Goal: Check status

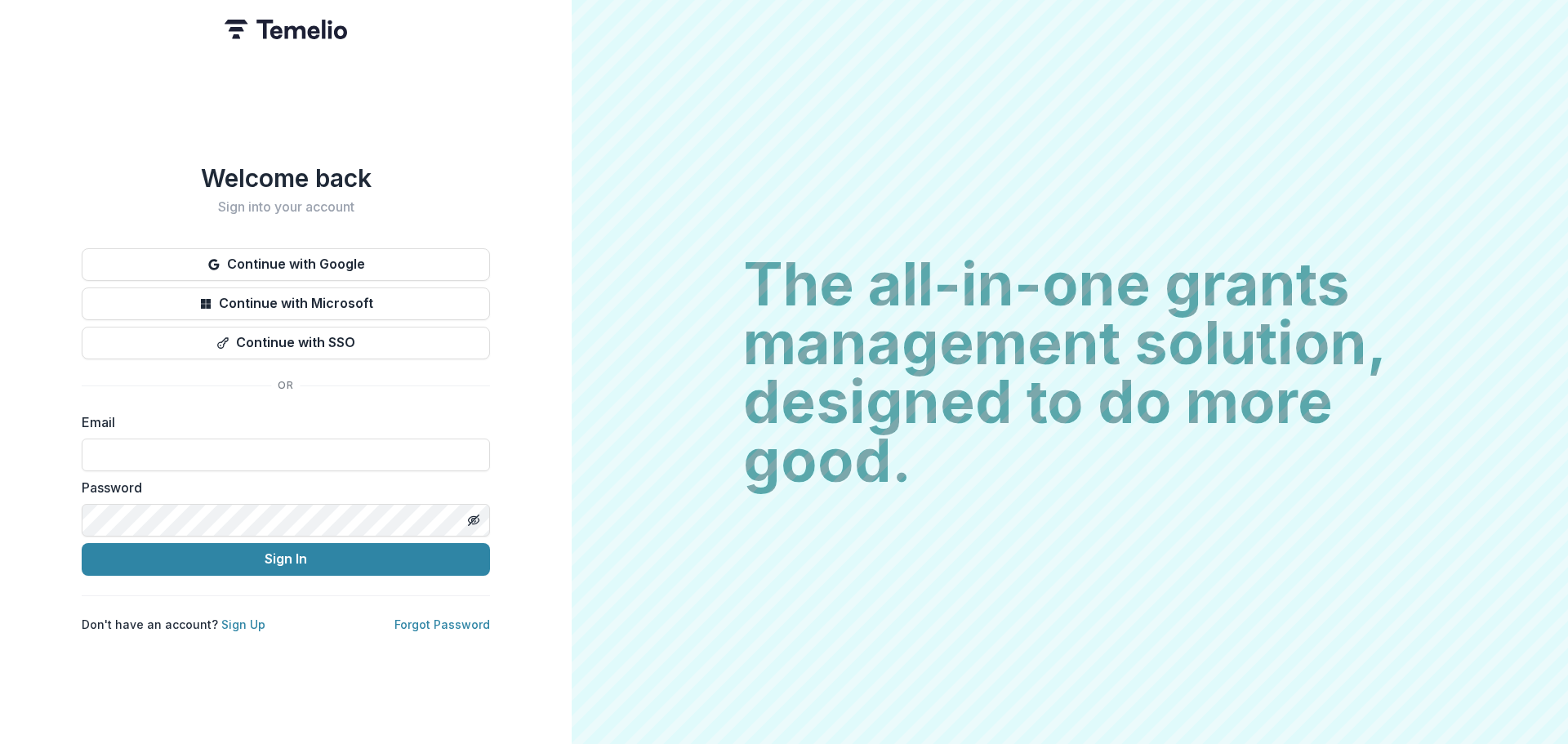
type input "**********"
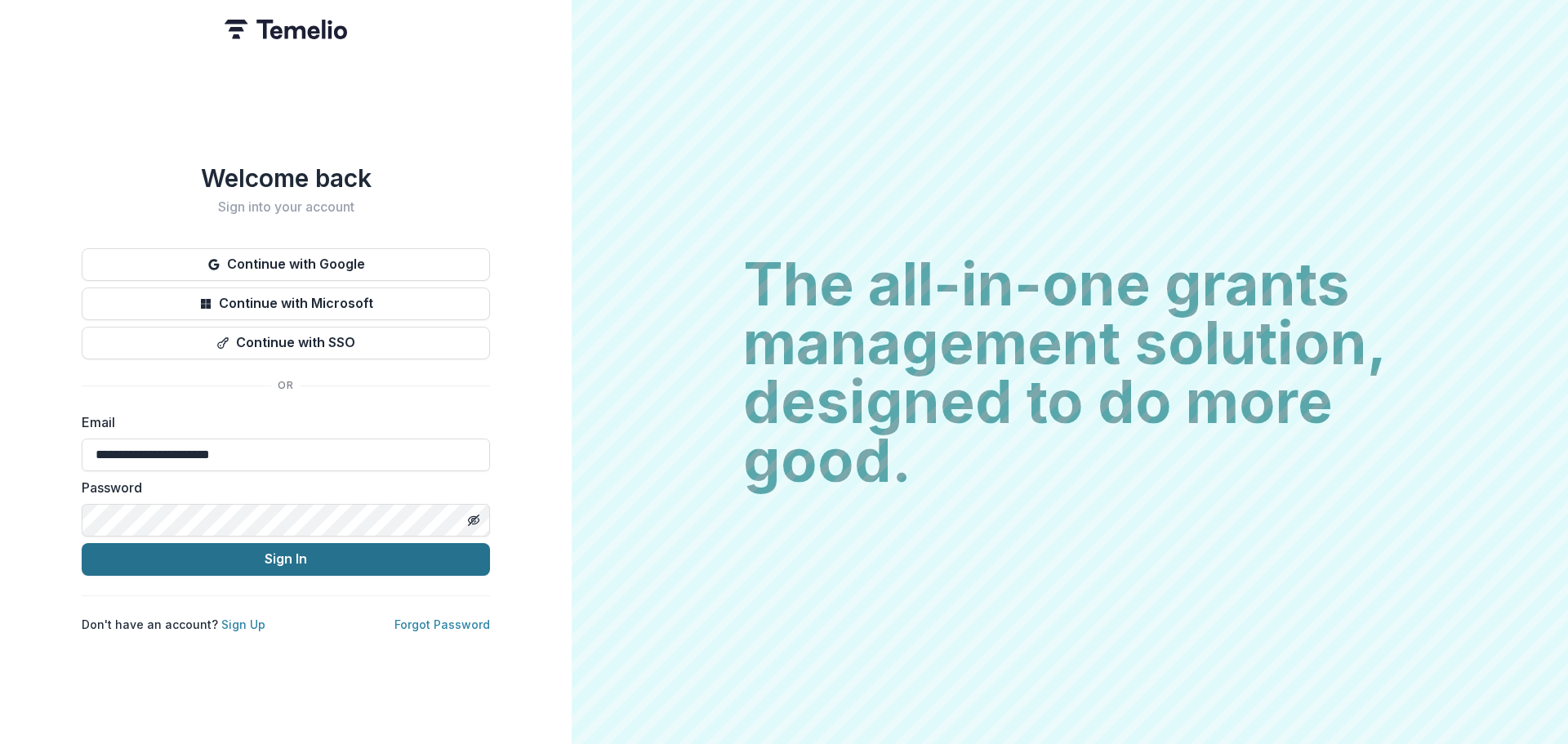
click at [259, 558] on button "Sign In" at bounding box center [285, 559] width 408 height 32
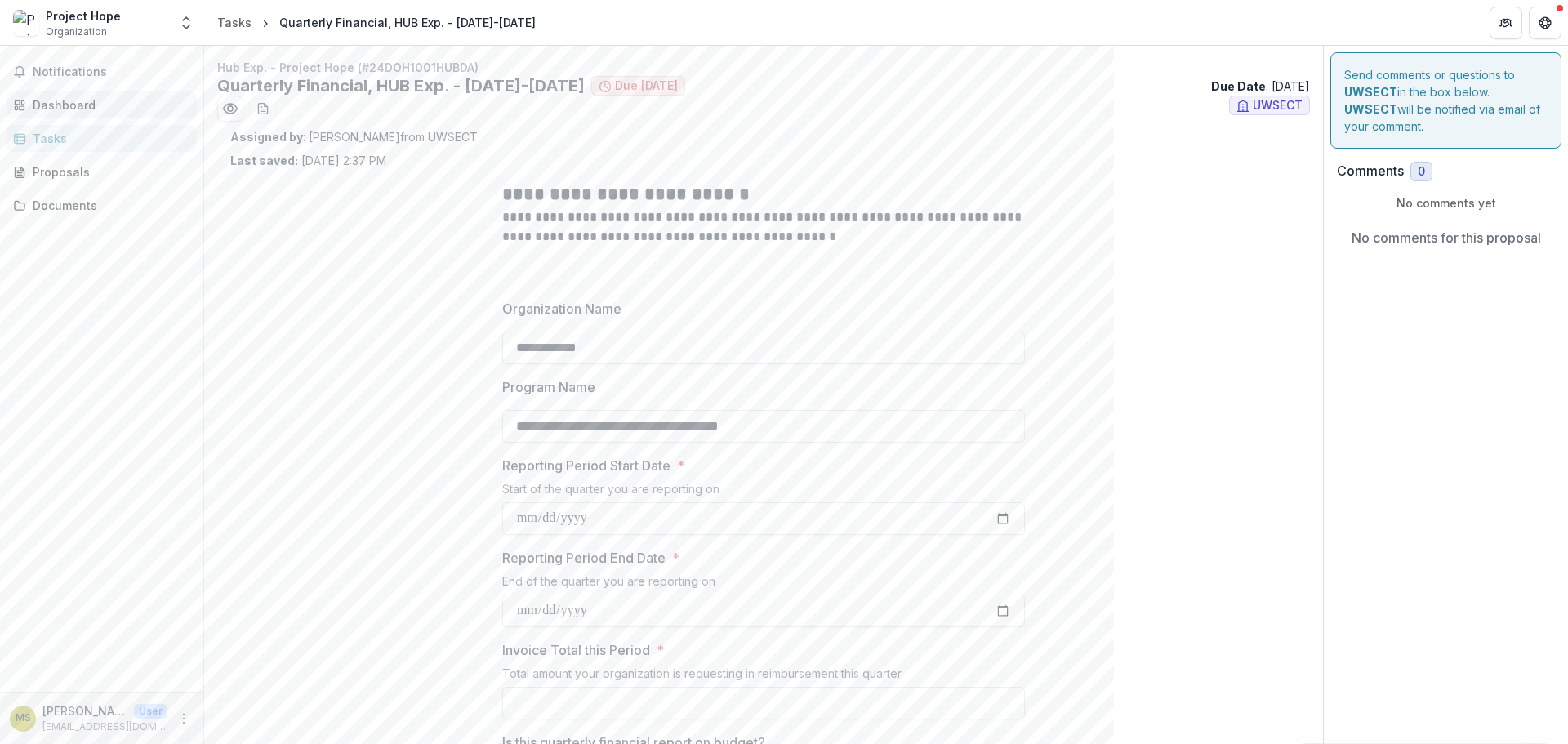
click at [80, 103] on div "Dashboard" at bounding box center [107, 105] width 151 height 17
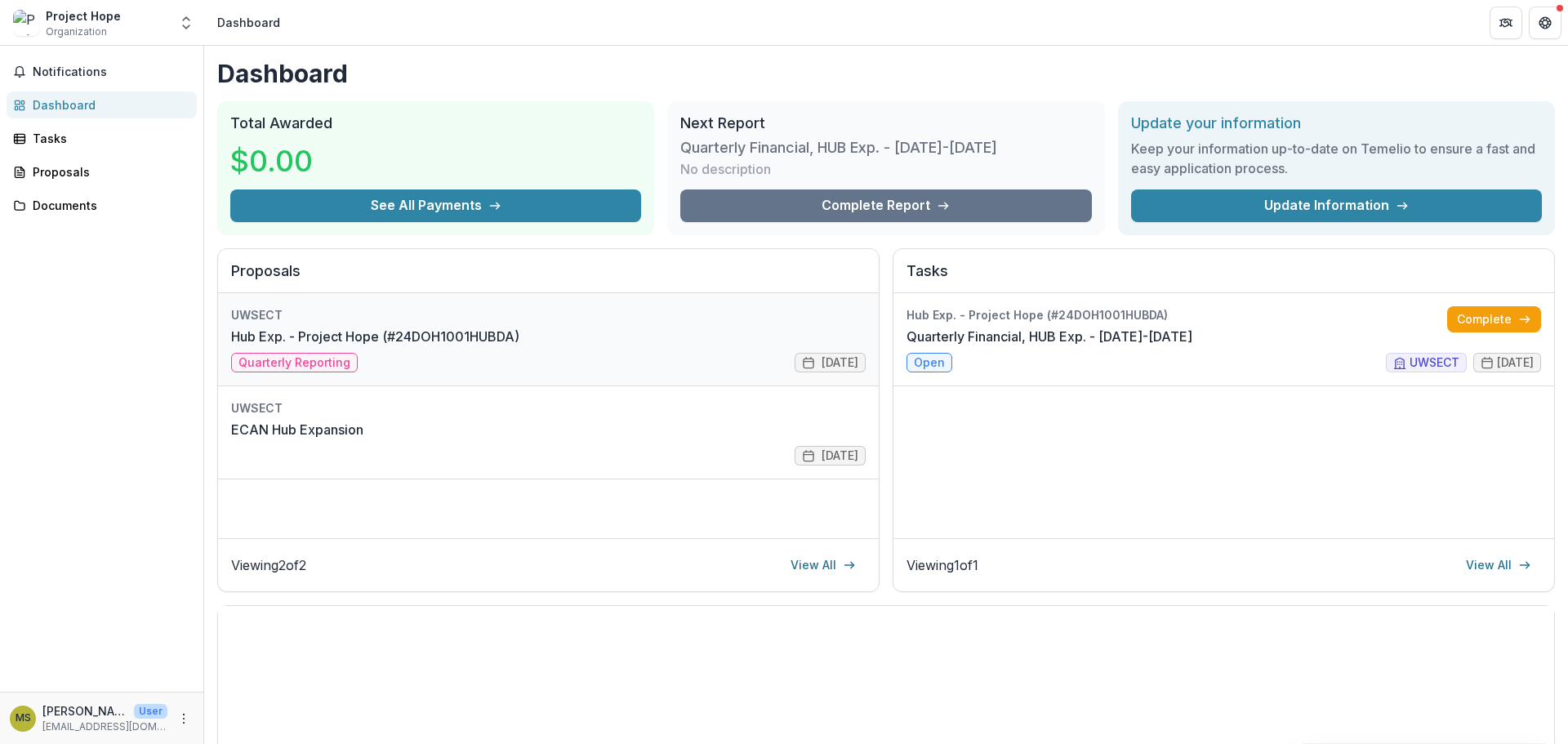
click at [441, 346] on link "Hub Exp. - Project Hope (#24DOH1001HUBDA)" at bounding box center [375, 336] width 288 height 20
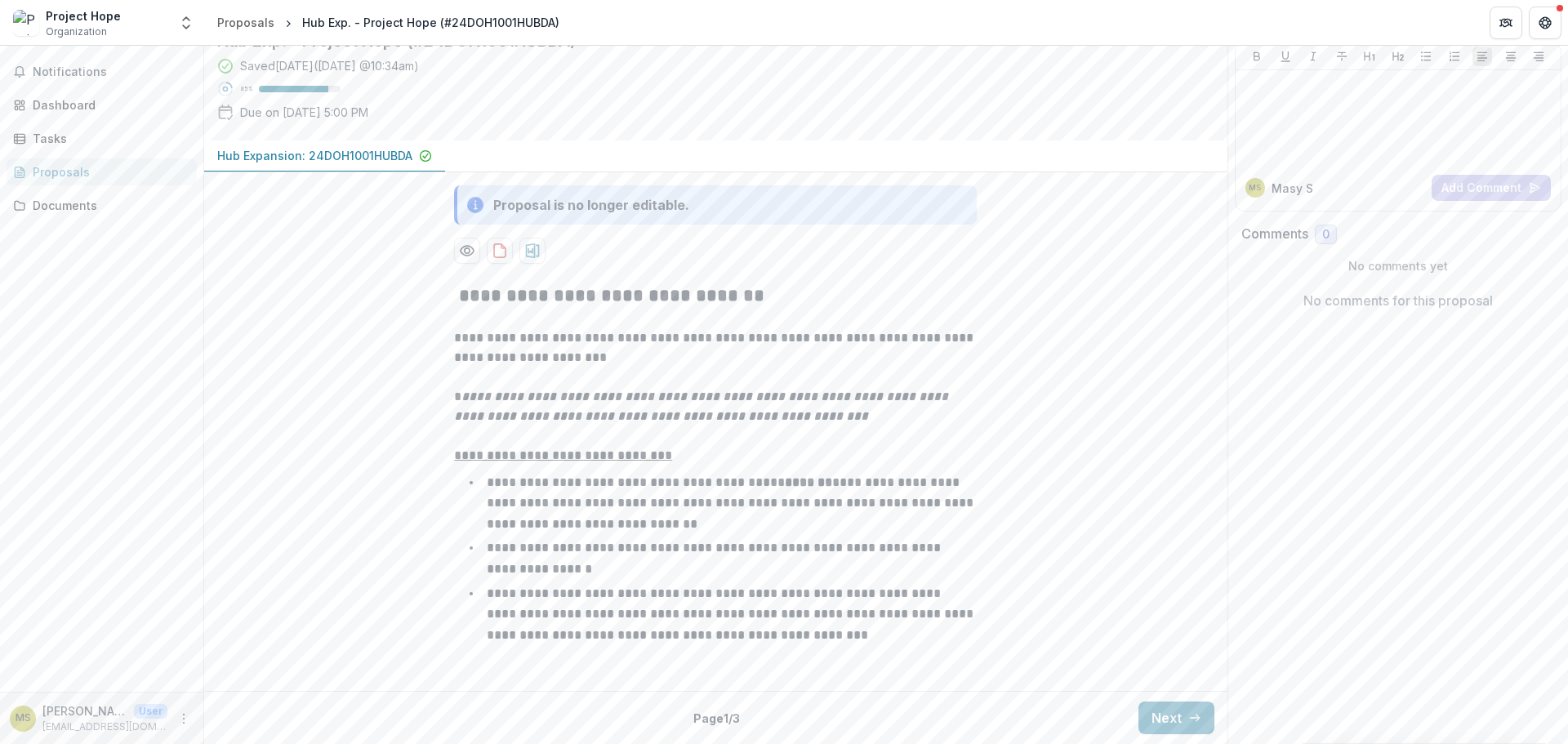
scroll to position [259, 0]
click at [1176, 717] on button "Next" at bounding box center [1176, 717] width 76 height 32
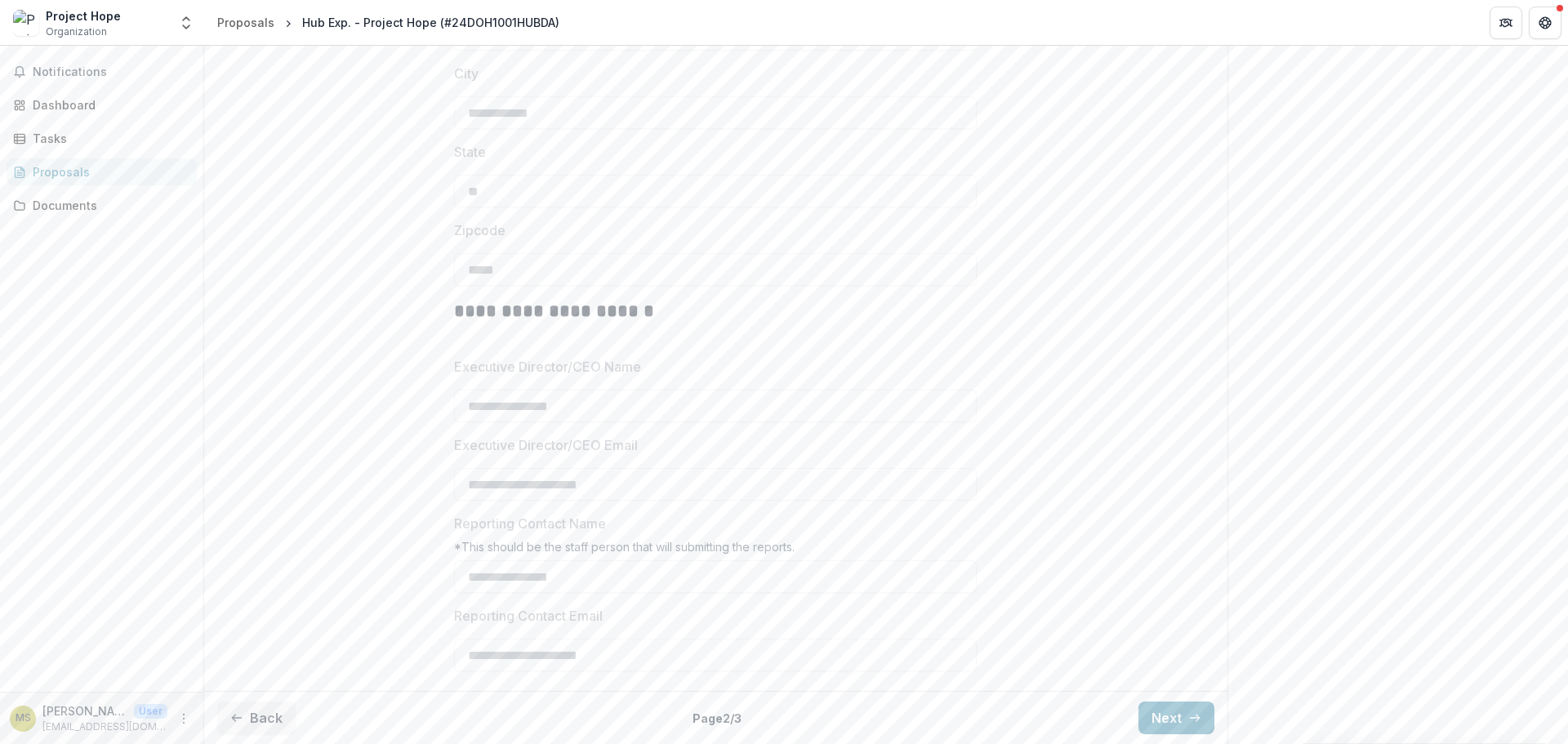
scroll to position [925, 0]
click at [1166, 707] on button "Next" at bounding box center [1176, 717] width 76 height 32
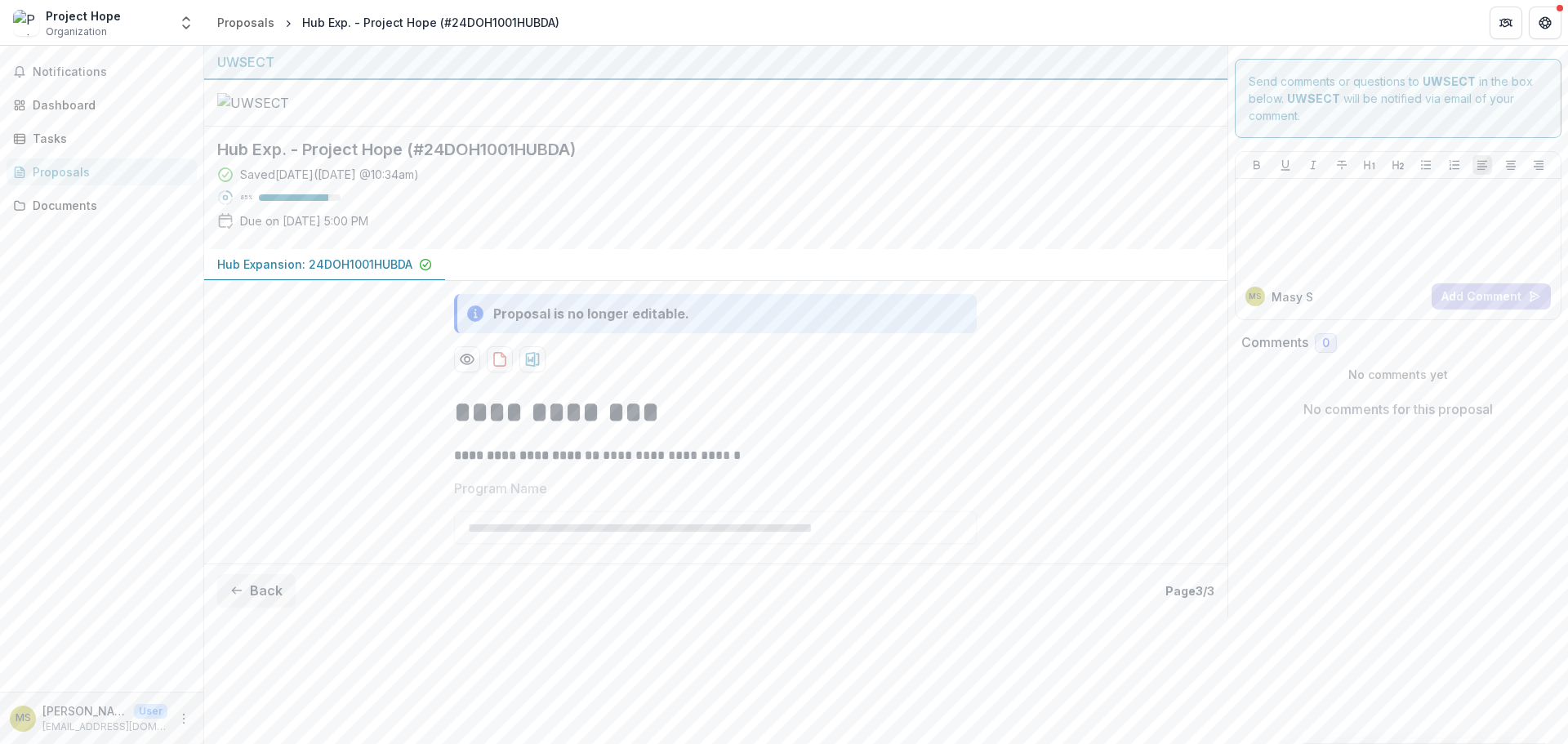
scroll to position [23, 0]
click at [469, 368] on icon "Preview db34cba5-5ab2-4ac7-b3bf-15266042f293-0.pdf" at bounding box center [466, 359] width 16 height 16
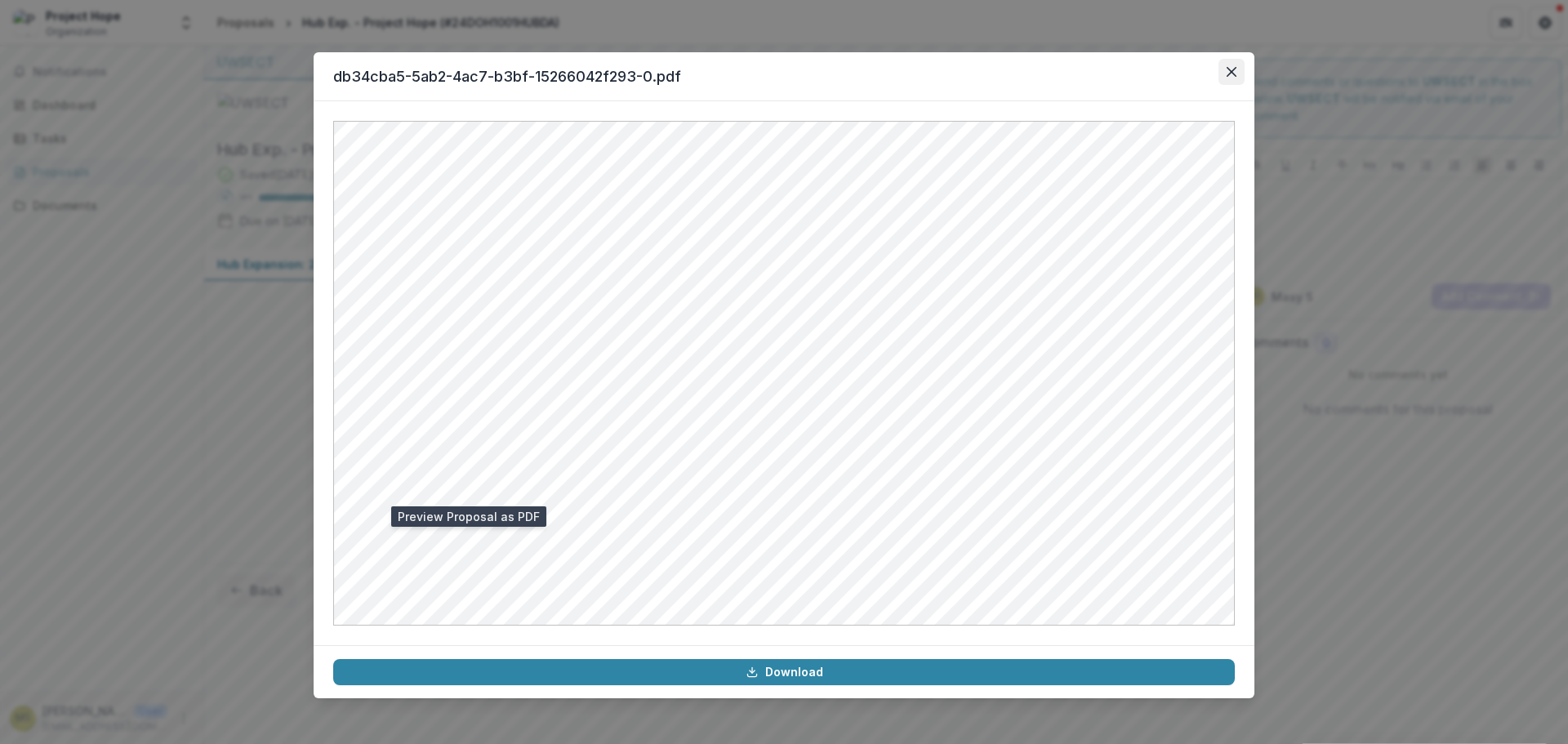
click at [1230, 68] on icon "Close" at bounding box center [1232, 72] width 9 height 9
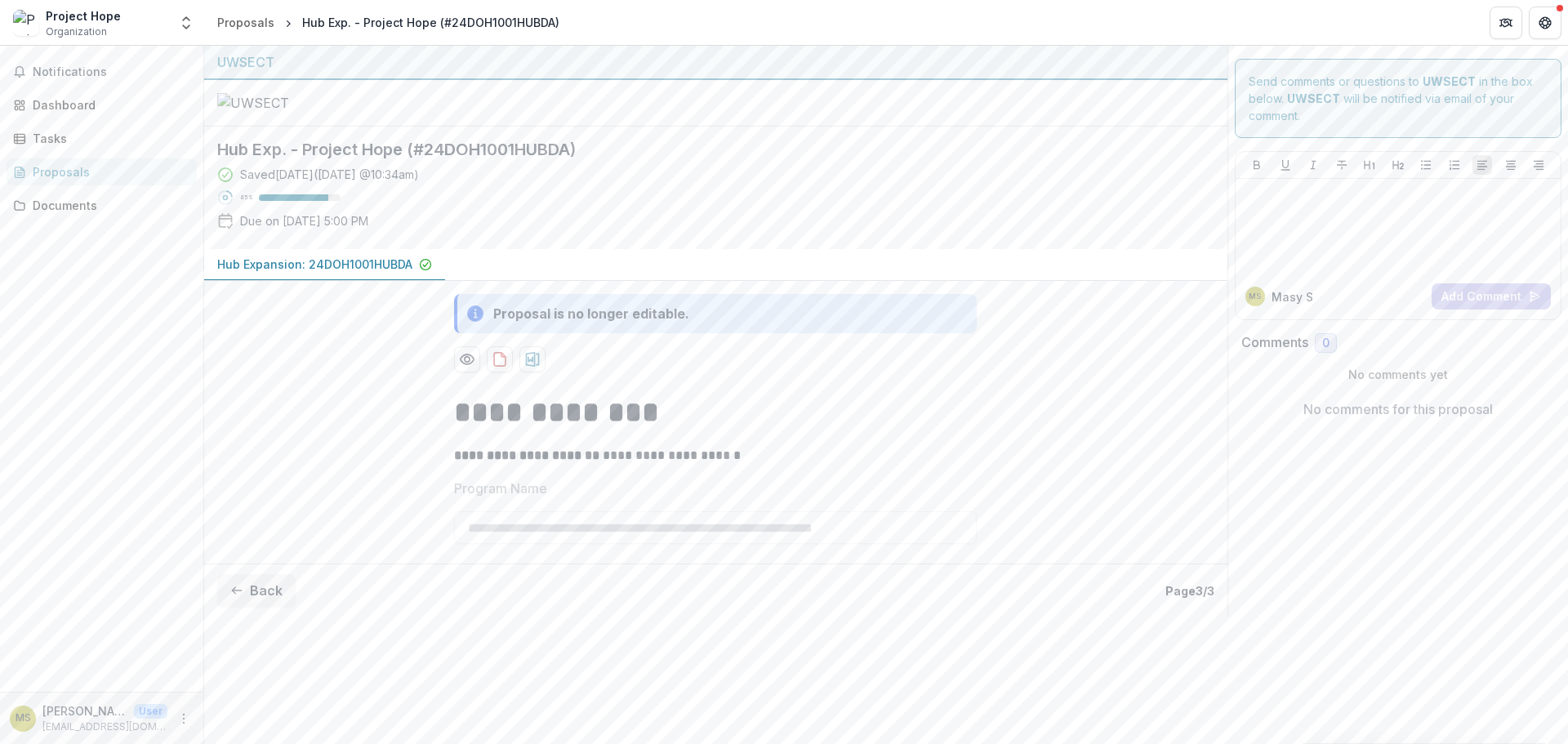
click at [311, 476] on div "**********" at bounding box center [715, 448] width 1023 height 336
click at [355, 273] on p "Hub Expansion: 24DOH1001HUBDA" at bounding box center [315, 264] width 195 height 17
click at [75, 206] on div "Documents" at bounding box center [107, 206] width 151 height 17
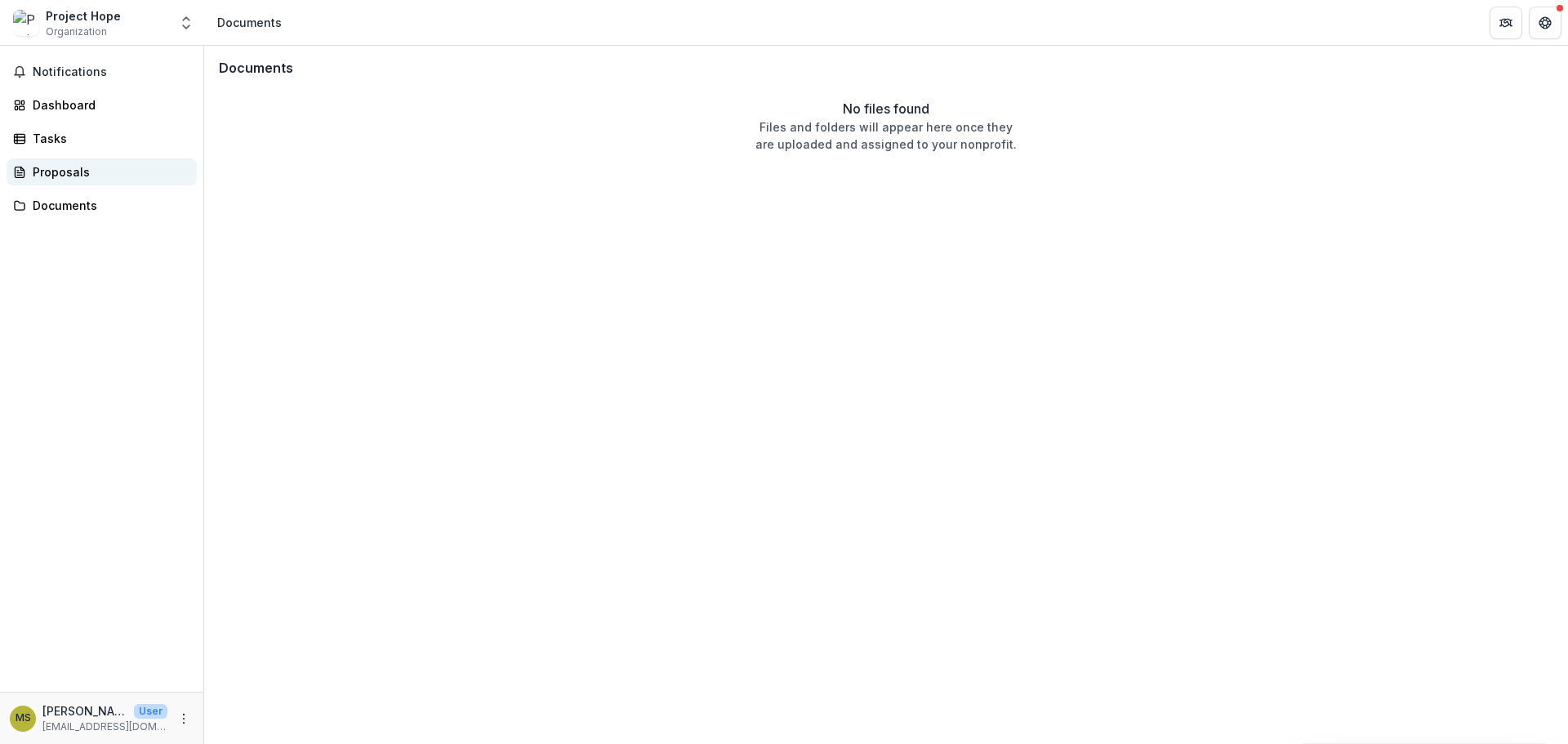
click at [61, 174] on div "Proposals" at bounding box center [107, 172] width 151 height 17
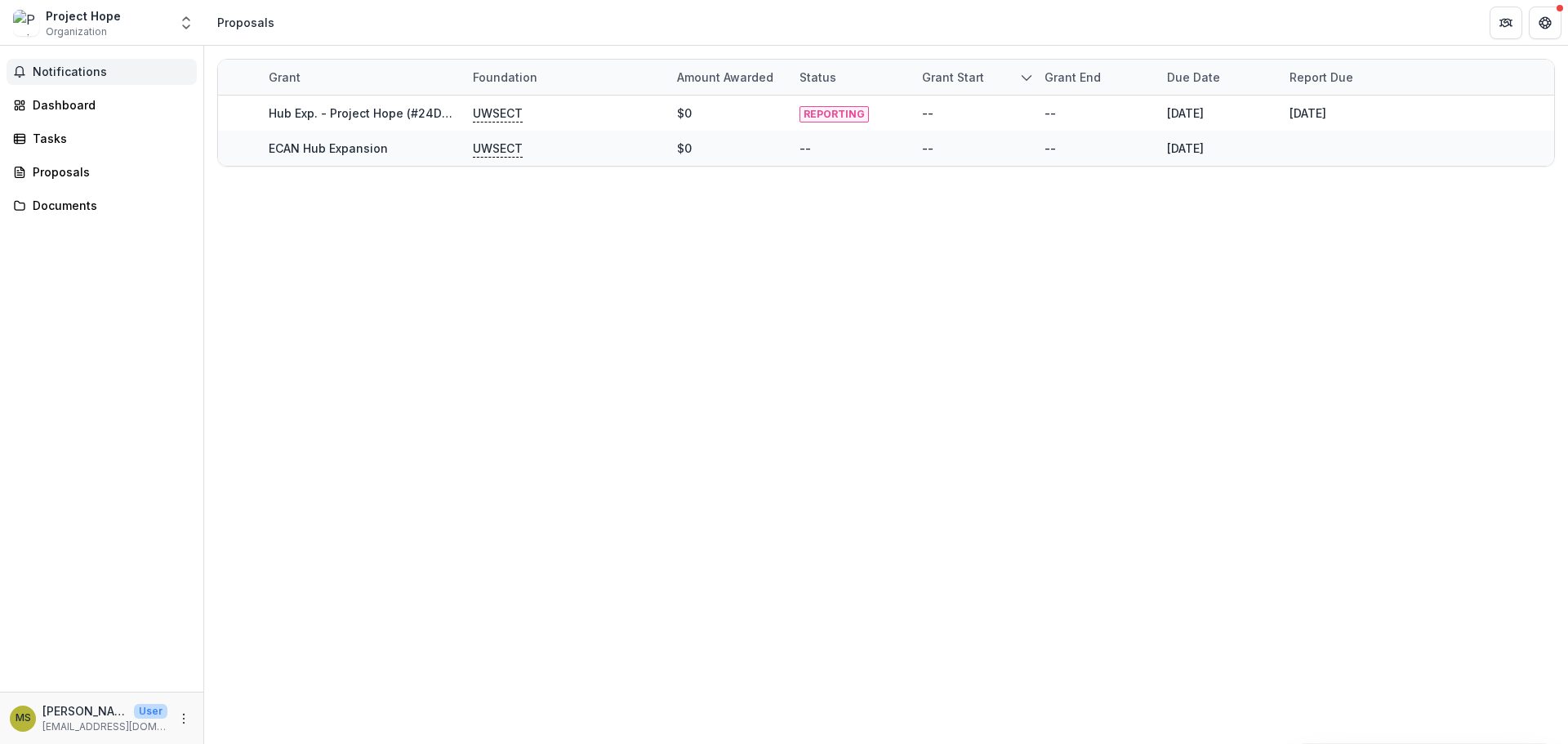
click at [83, 74] on span "Notifications" at bounding box center [111, 72] width 157 height 14
click at [398, 311] on div "Grant Foundation Amount awarded Status Grant start Grant end Due Date Report Du…" at bounding box center [885, 394] width 1363 height 699
click at [54, 100] on div "Dashboard" at bounding box center [107, 105] width 151 height 17
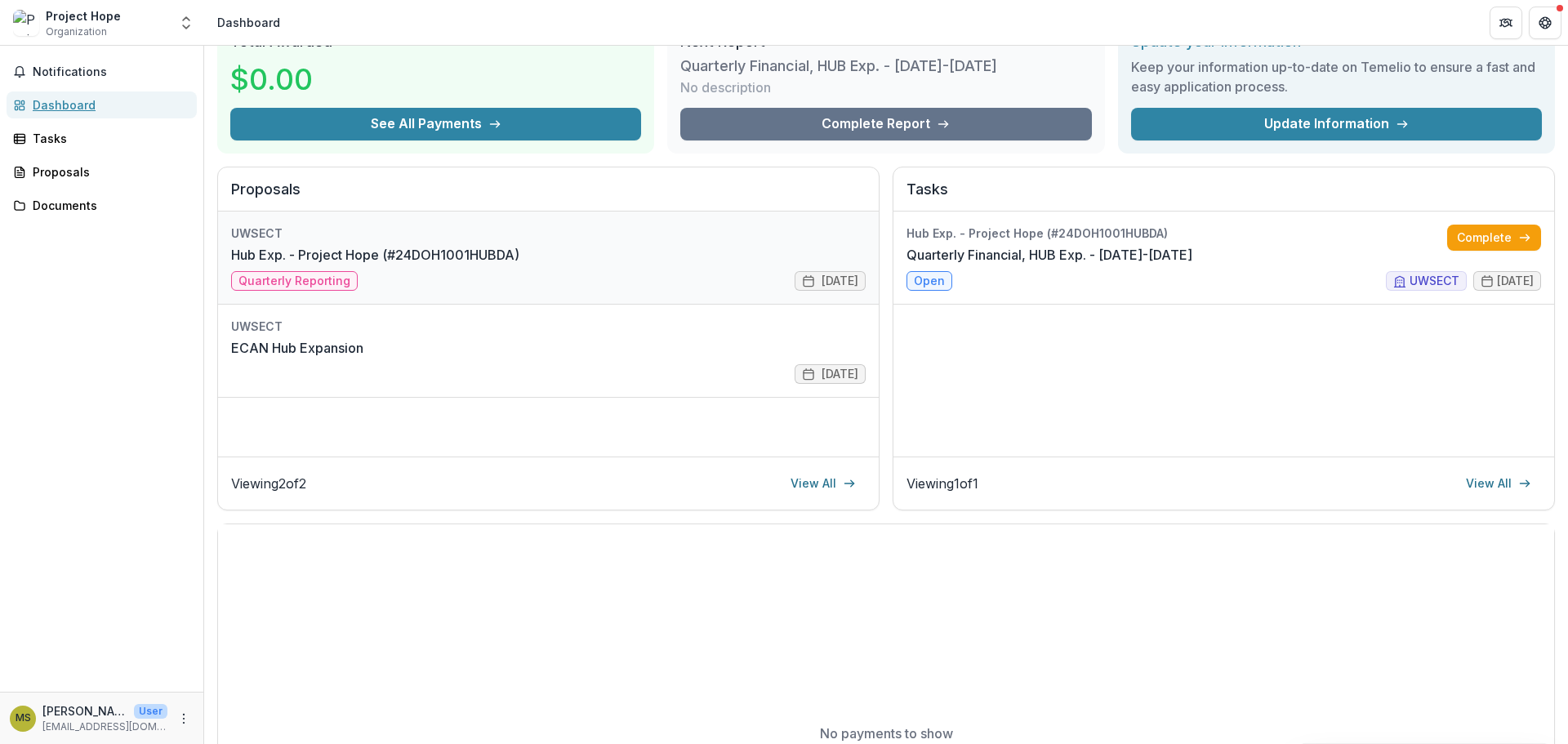
scroll to position [163, 0]
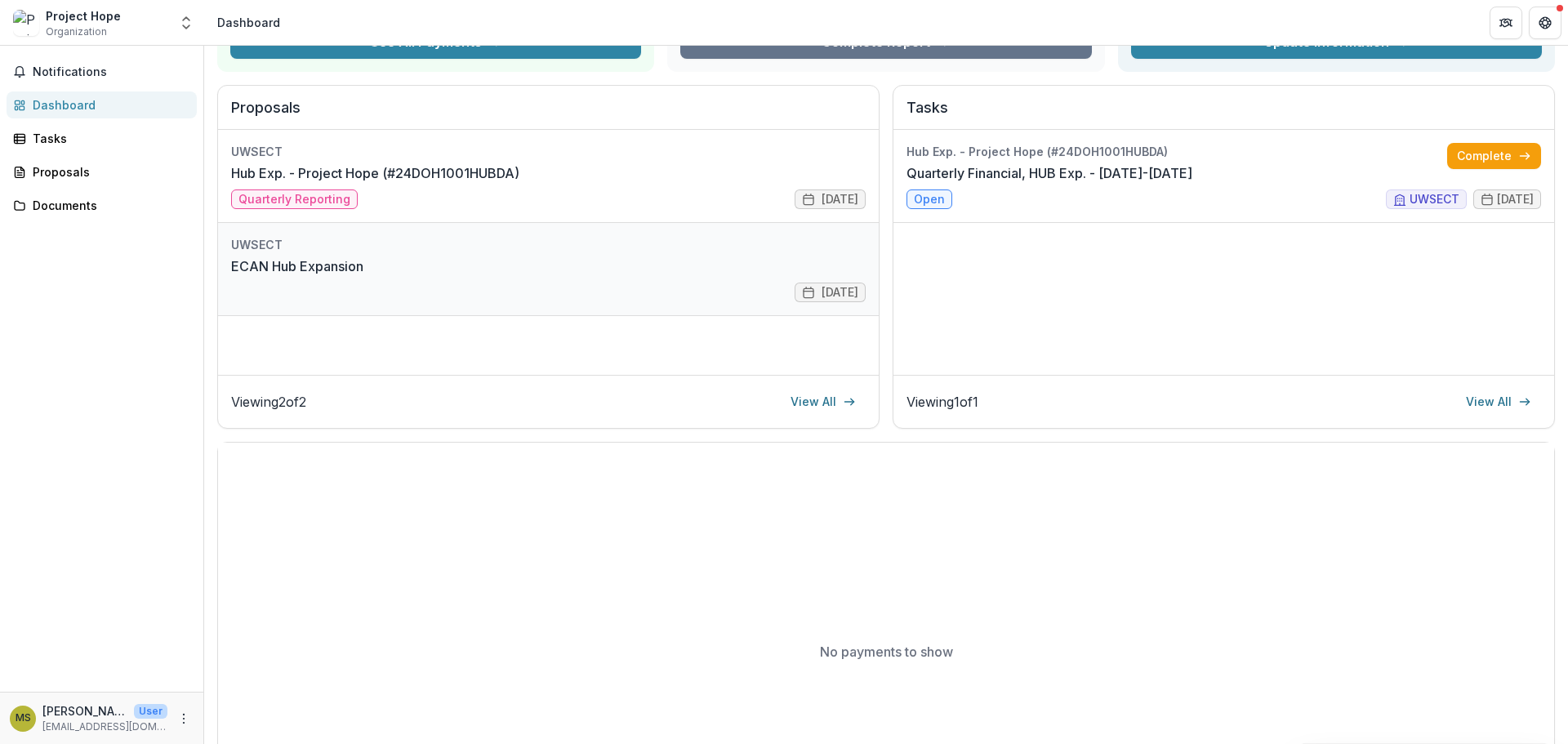
click at [364, 263] on link "ECAN Hub Expansion" at bounding box center [297, 266] width 133 height 20
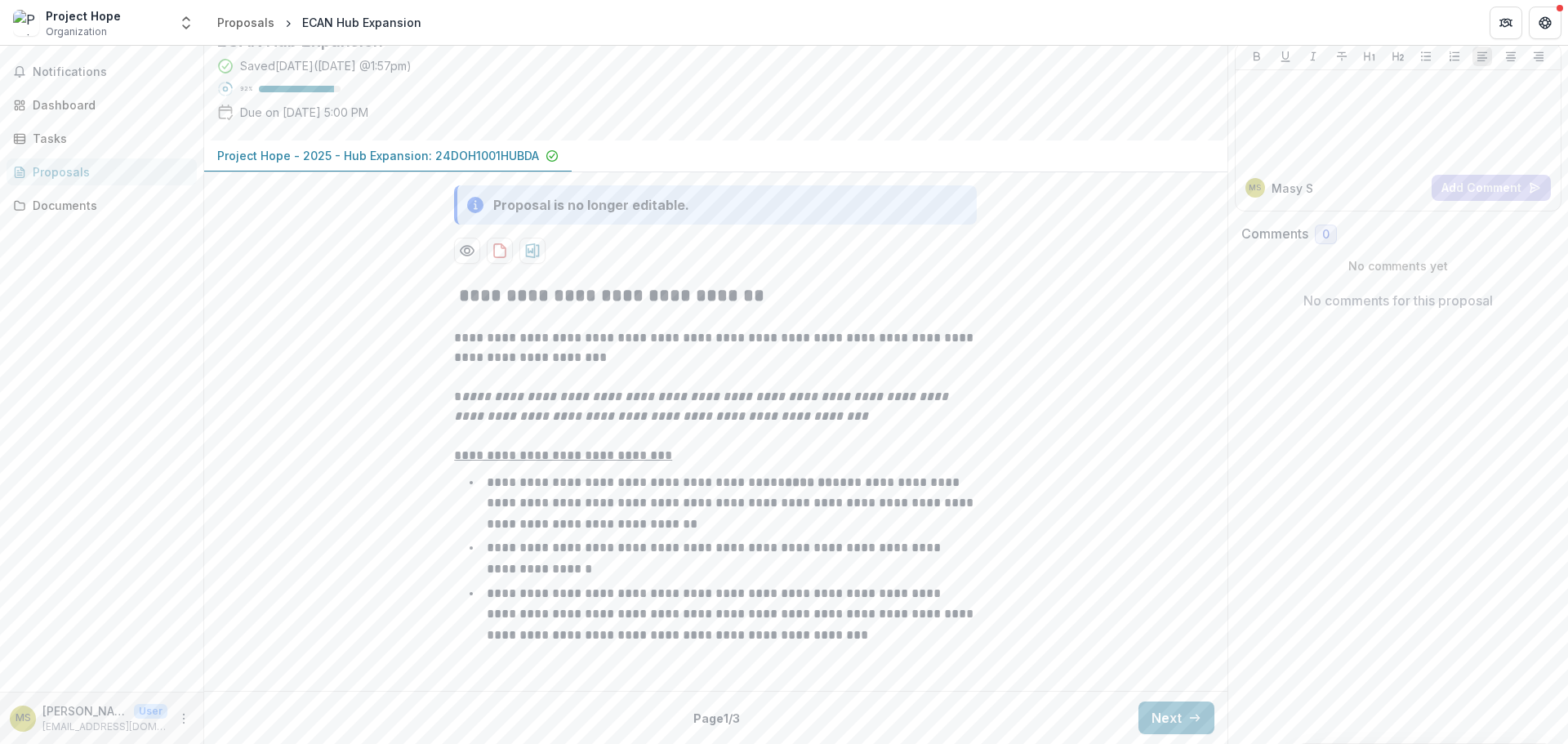
scroll to position [259, 0]
click at [1191, 715] on icon "button" at bounding box center [1195, 718] width 13 height 13
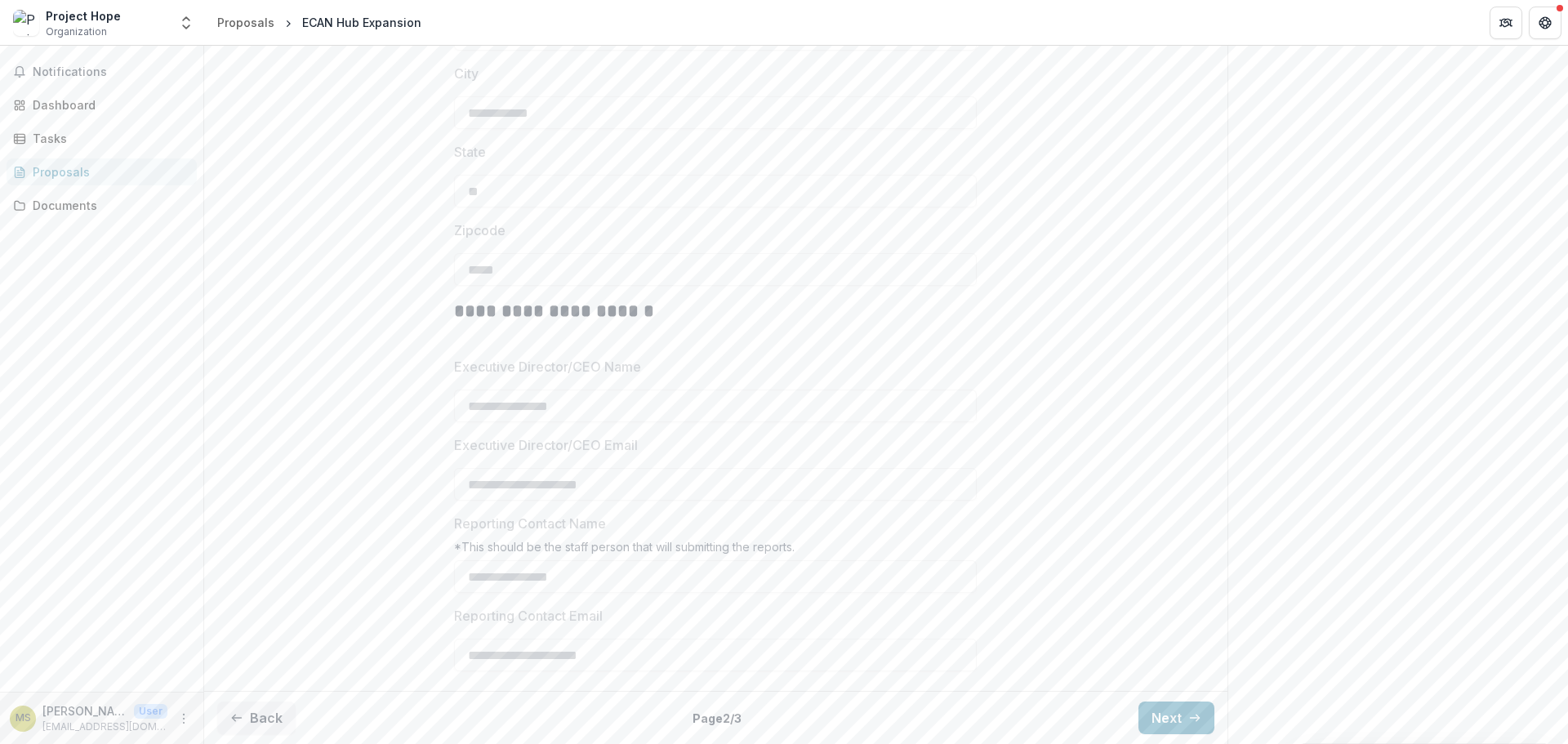
scroll to position [925, 0]
click at [1182, 711] on button "Next" at bounding box center [1176, 717] width 76 height 32
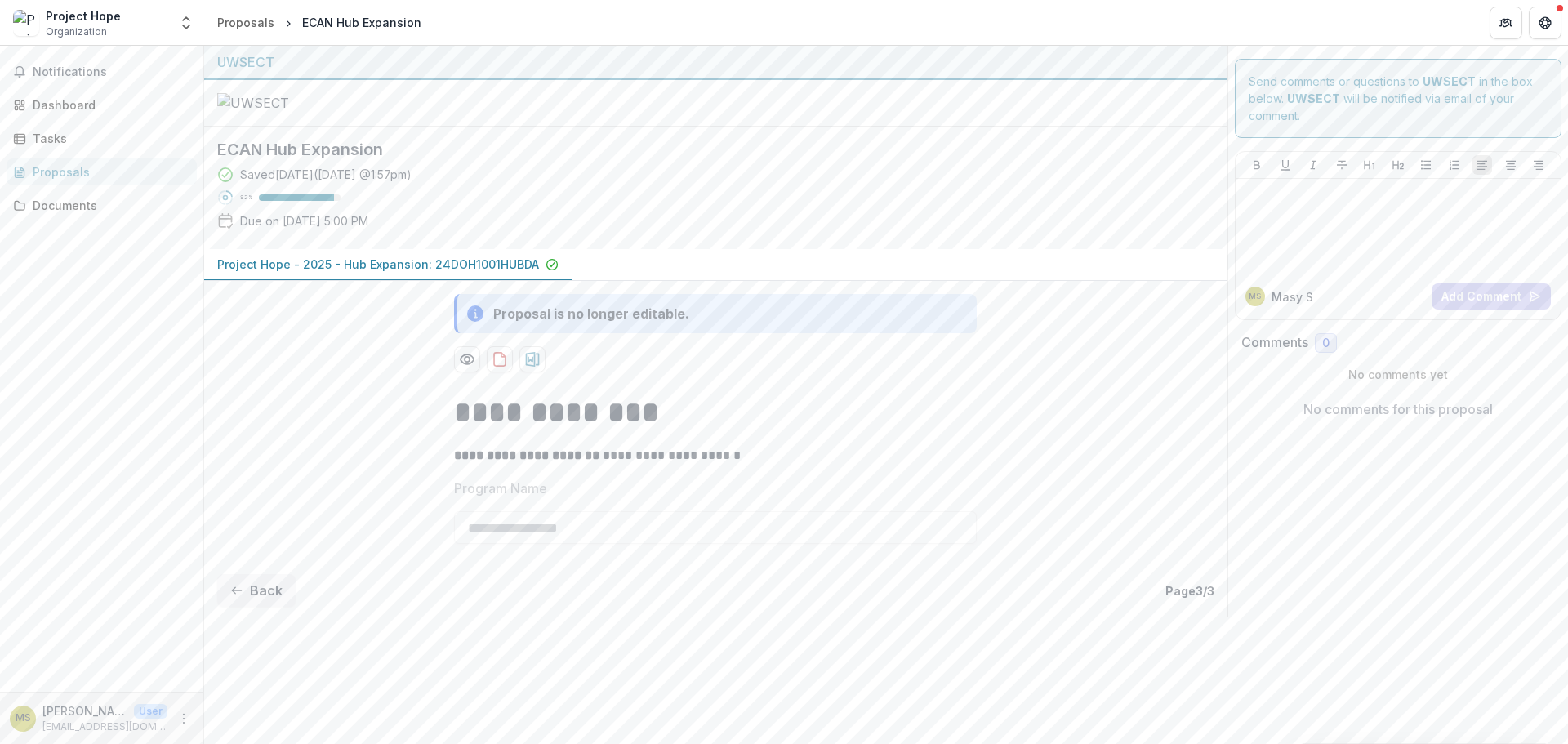
scroll to position [23, 0]
click at [467, 368] on icon "Preview 27a42b5e-ddde-4895-bce9-db7e8257f1e1-0.pdf" at bounding box center [466, 359] width 16 height 16
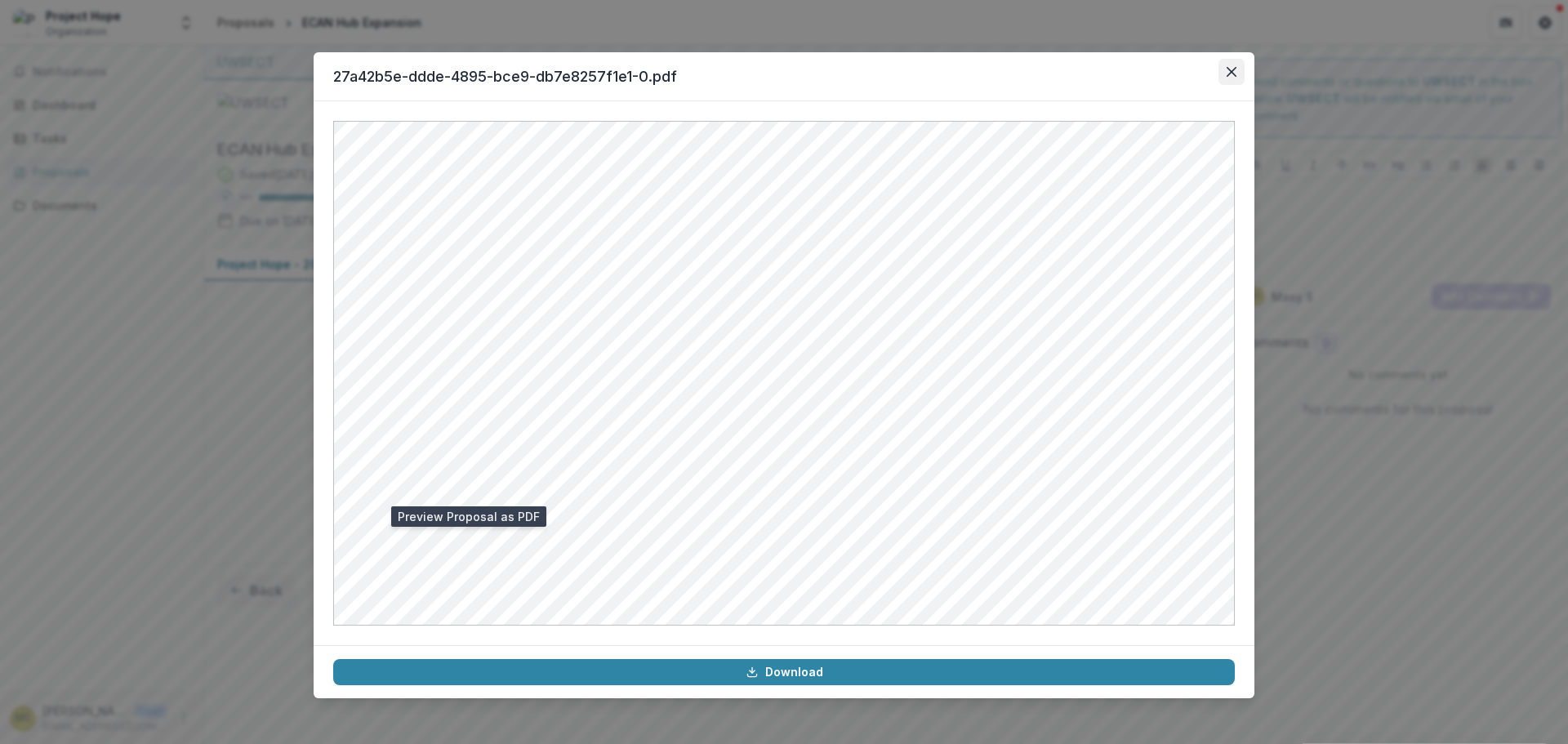
click at [1225, 76] on button "Close" at bounding box center [1232, 72] width 27 height 27
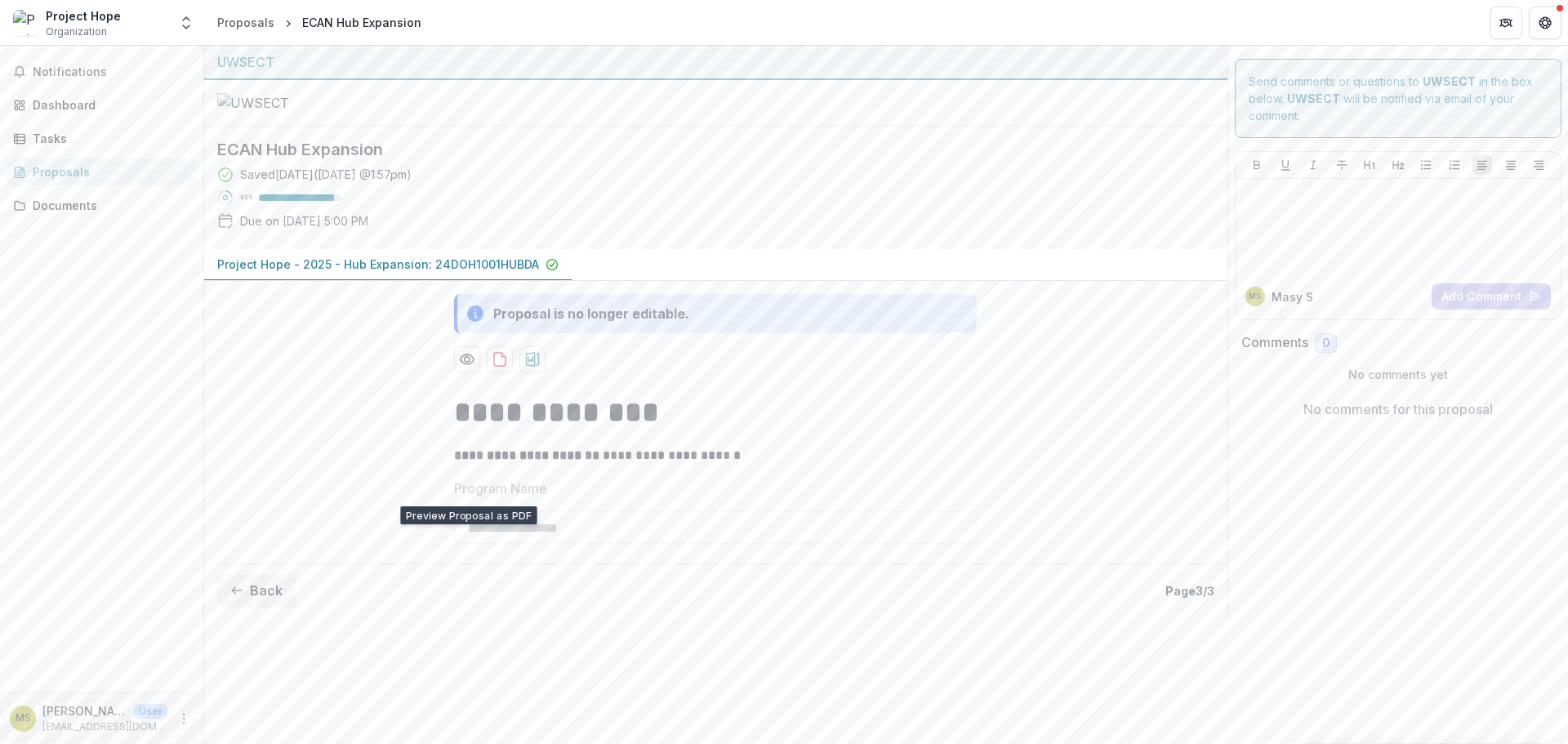
click at [298, 501] on div "**********" at bounding box center [715, 448] width 1023 height 336
click at [50, 107] on div "Dashboard" at bounding box center [107, 105] width 151 height 17
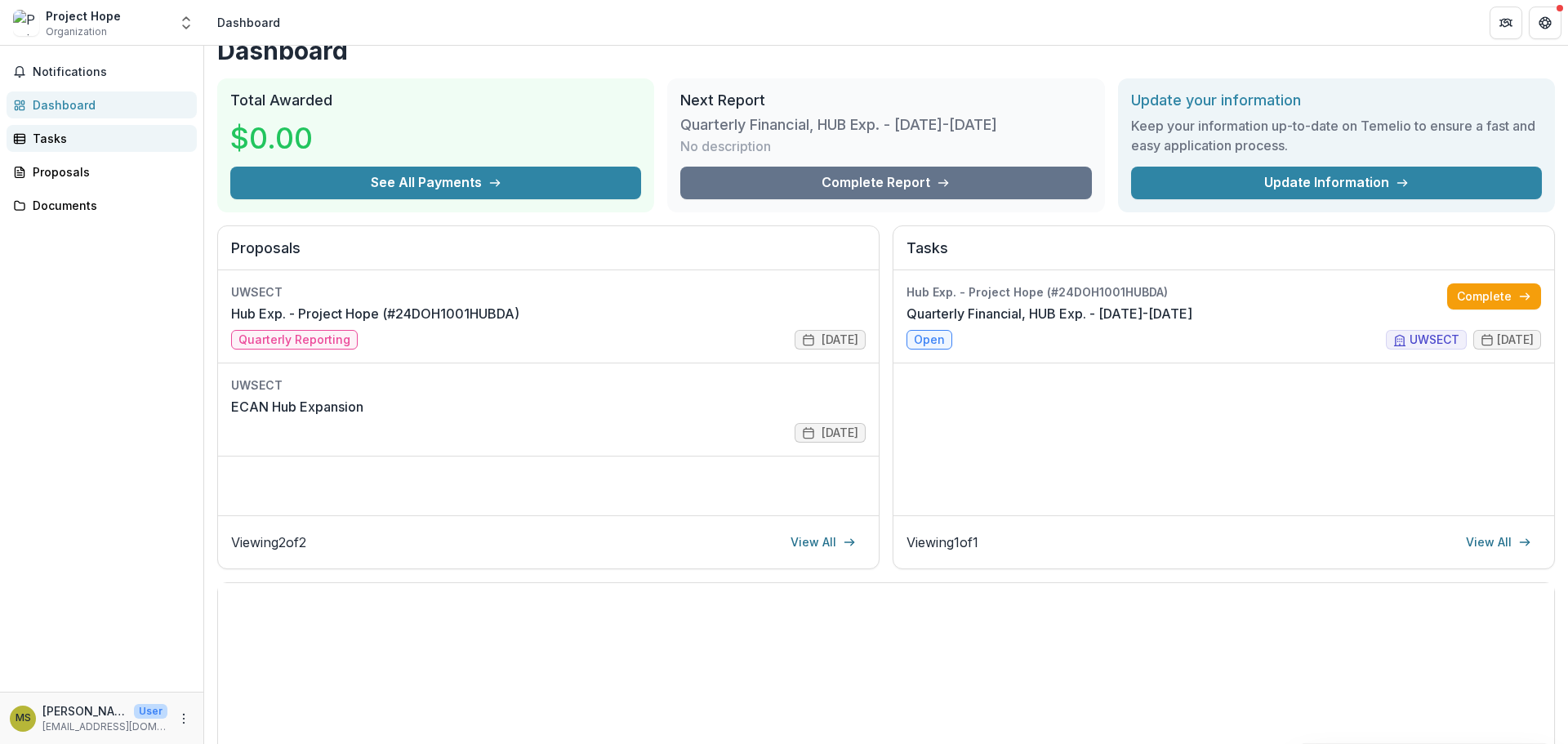
click at [53, 139] on div "Tasks" at bounding box center [107, 138] width 151 height 17
